Goal: Navigation & Orientation: Find specific page/section

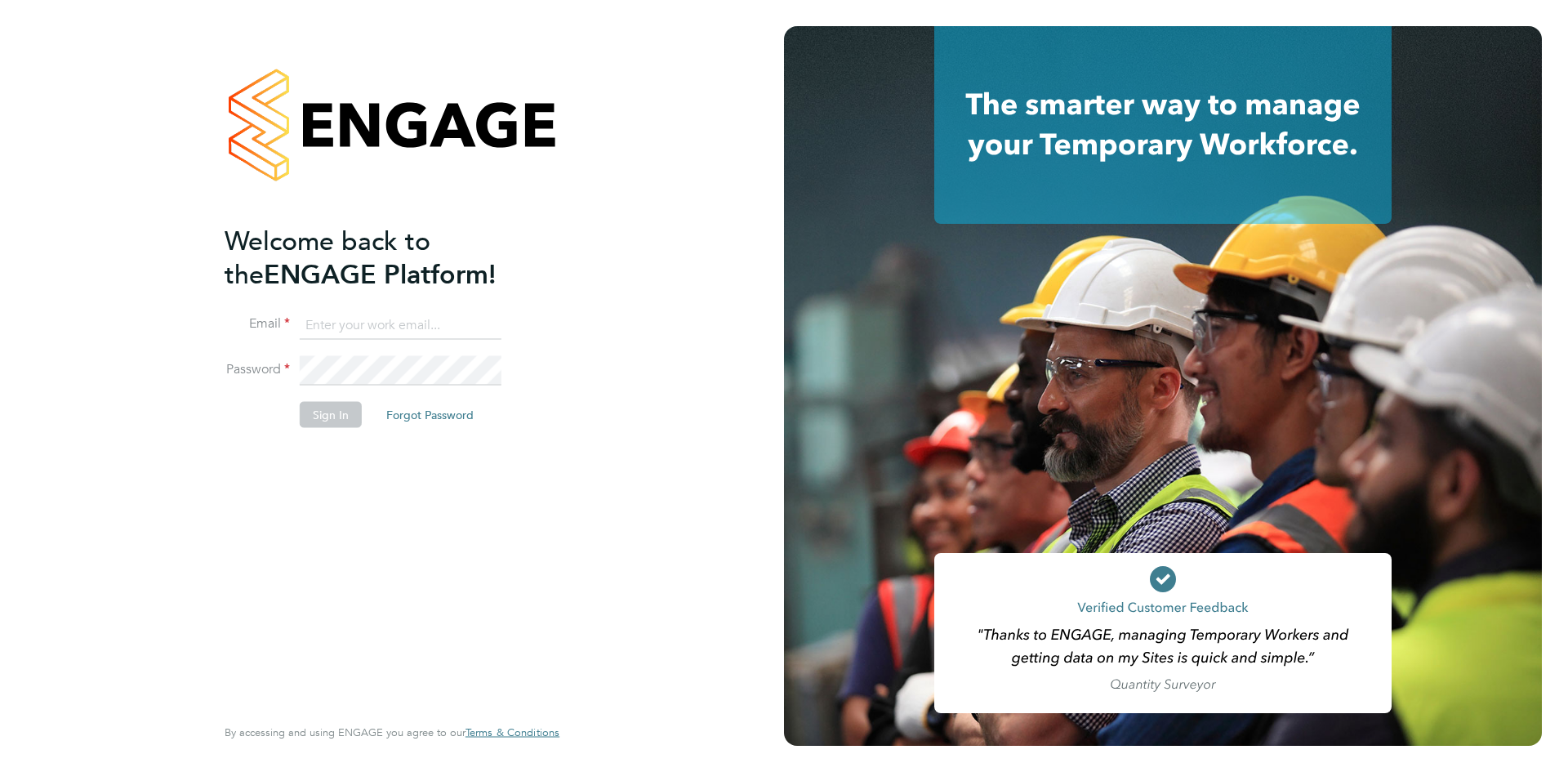
type input "valeria.erdos@citycalling.com"
click at [349, 412] on button "Sign In" at bounding box center [330, 415] width 62 height 26
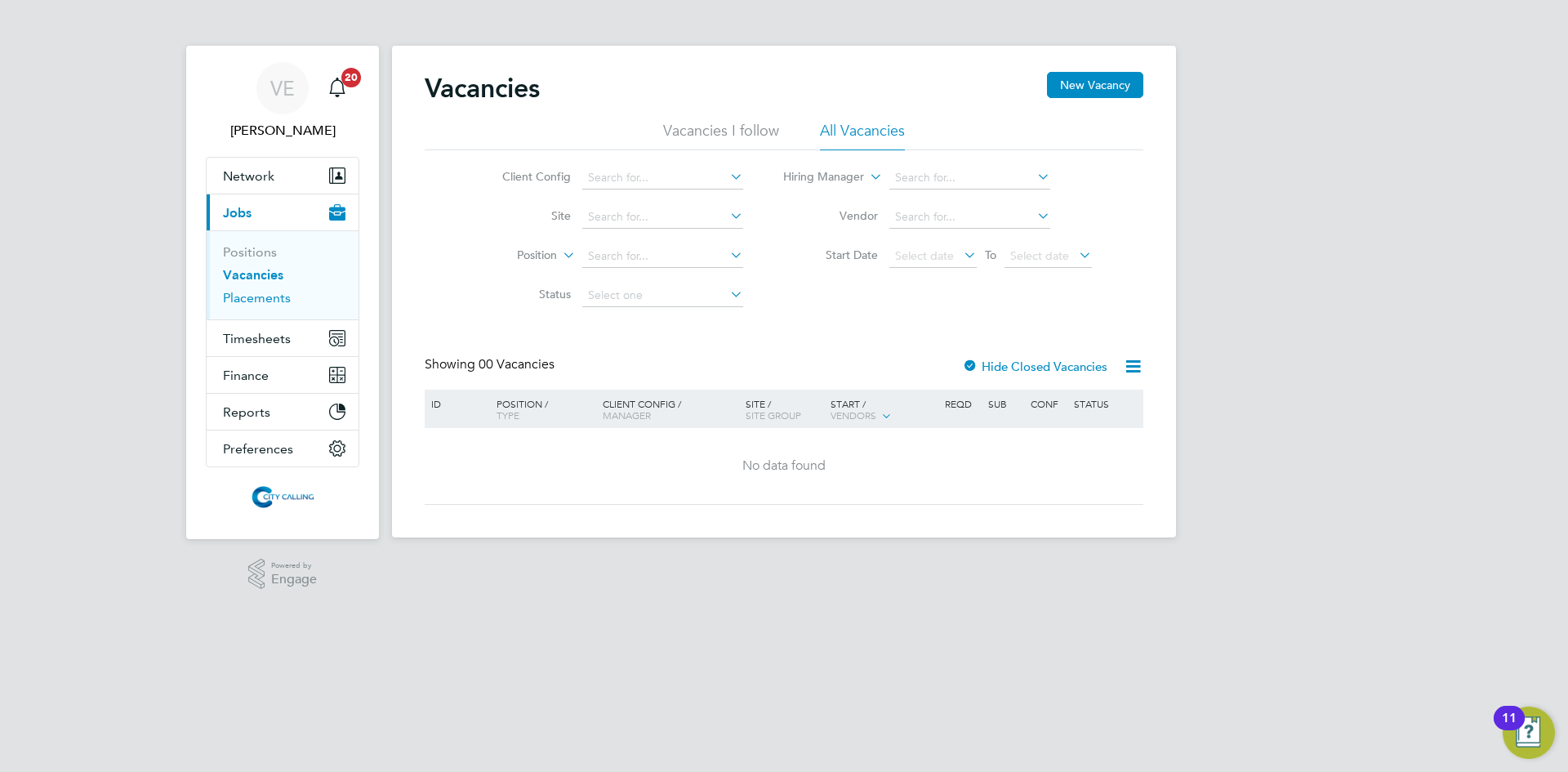
click at [254, 297] on link "Placements" at bounding box center [257, 298] width 67 height 16
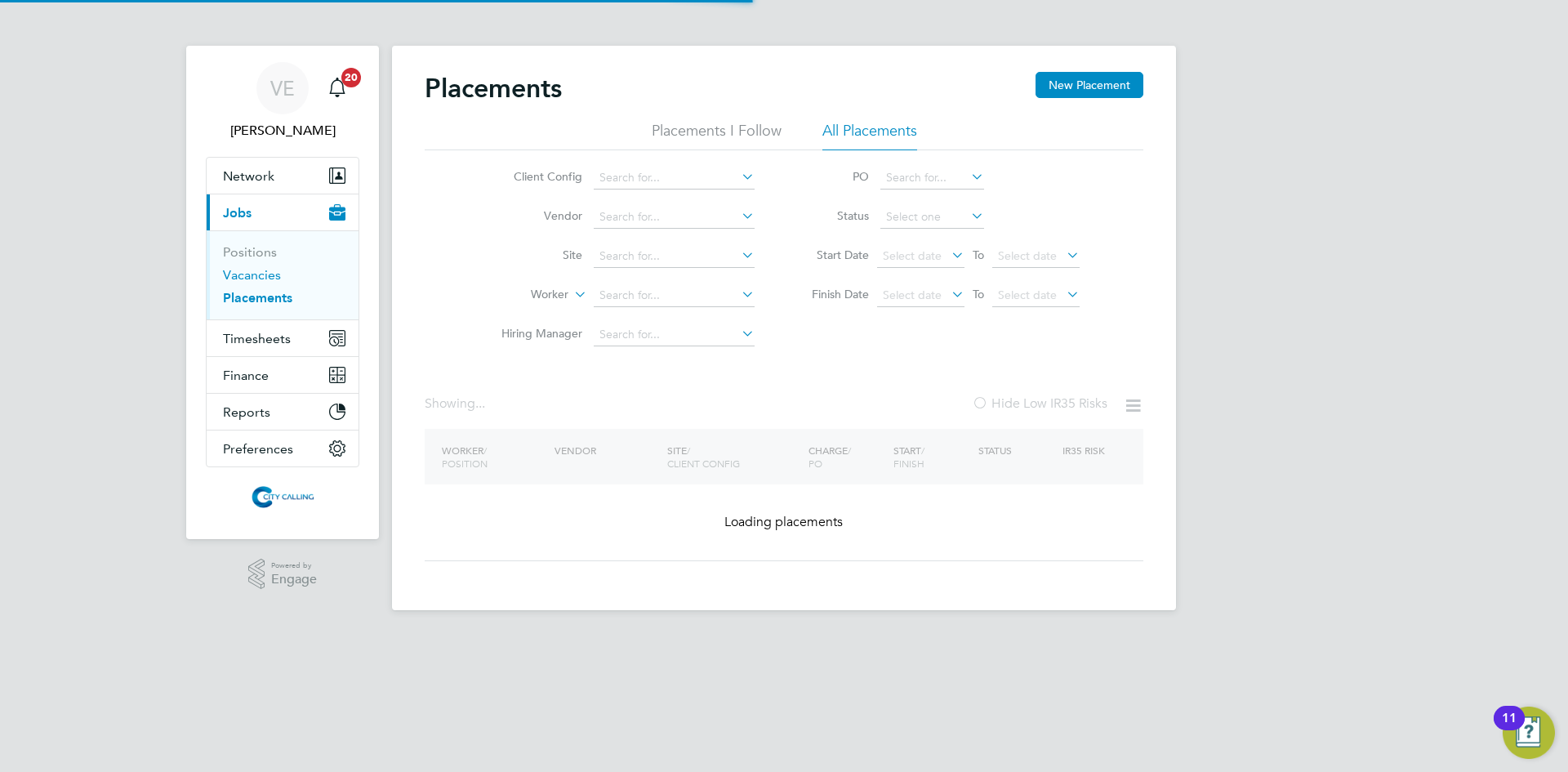
click at [252, 278] on link "Vacancies" at bounding box center [252, 275] width 58 height 16
